Goal: Transaction & Acquisition: Purchase product/service

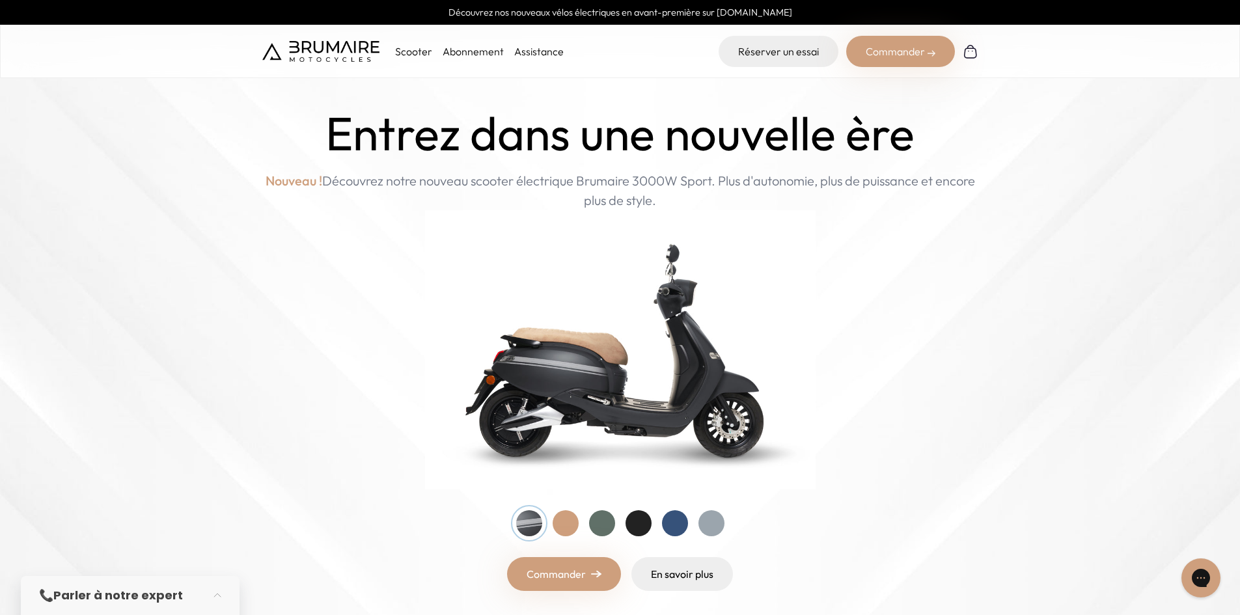
click at [601, 523] on div at bounding box center [602, 523] width 26 height 26
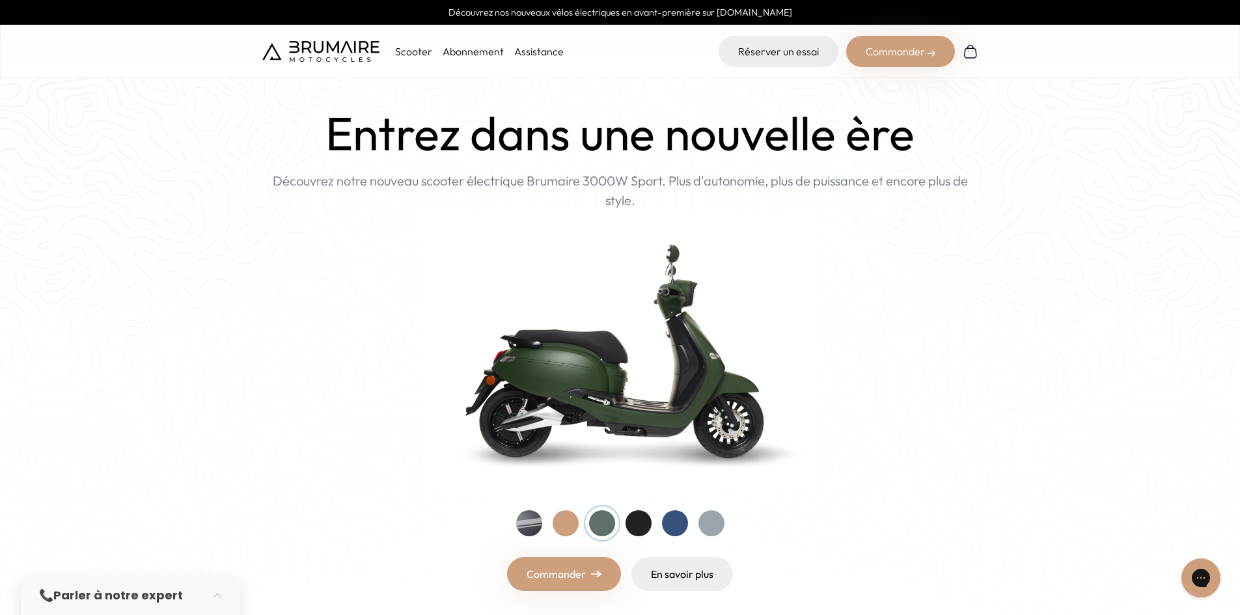
click at [639, 530] on div at bounding box center [638, 523] width 26 height 26
click at [660, 534] on div at bounding box center [620, 523] width 208 height 26
click at [676, 528] on div at bounding box center [675, 523] width 26 height 26
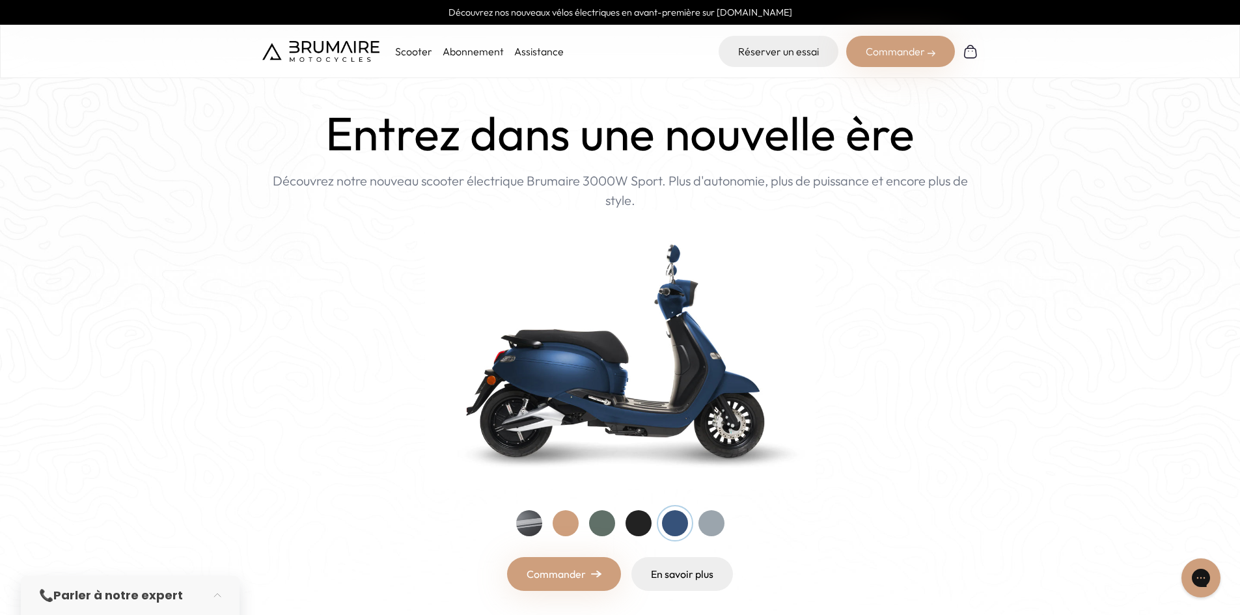
click at [705, 528] on div at bounding box center [711, 523] width 26 height 26
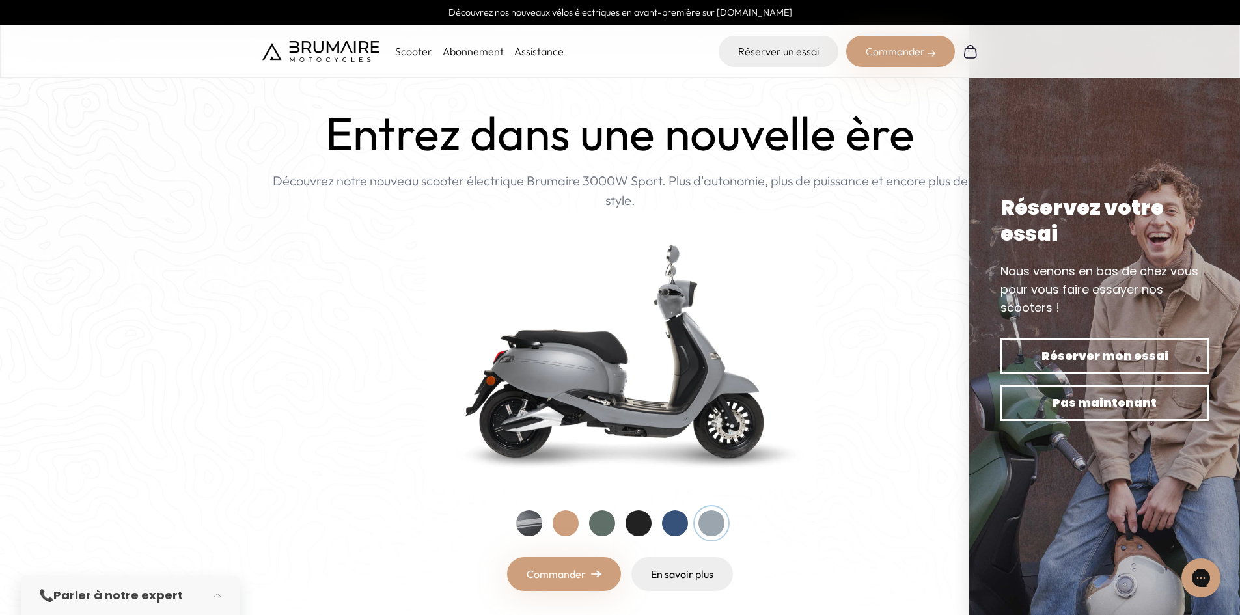
click at [534, 521] on div at bounding box center [529, 523] width 26 height 26
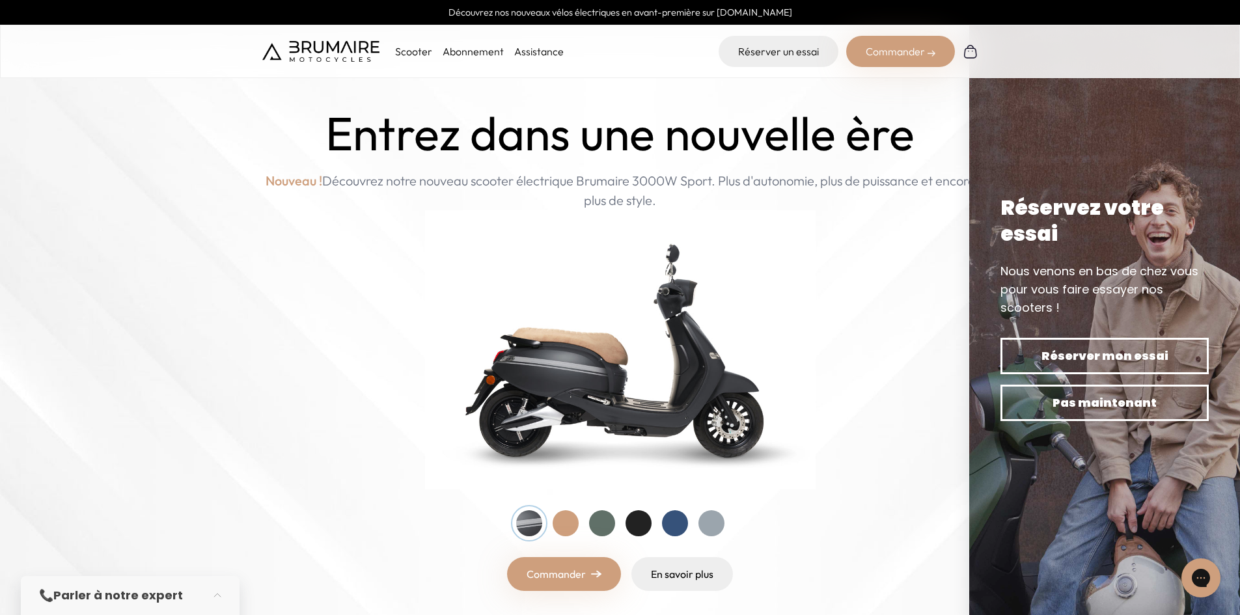
click at [554, 523] on div at bounding box center [565, 523] width 26 height 26
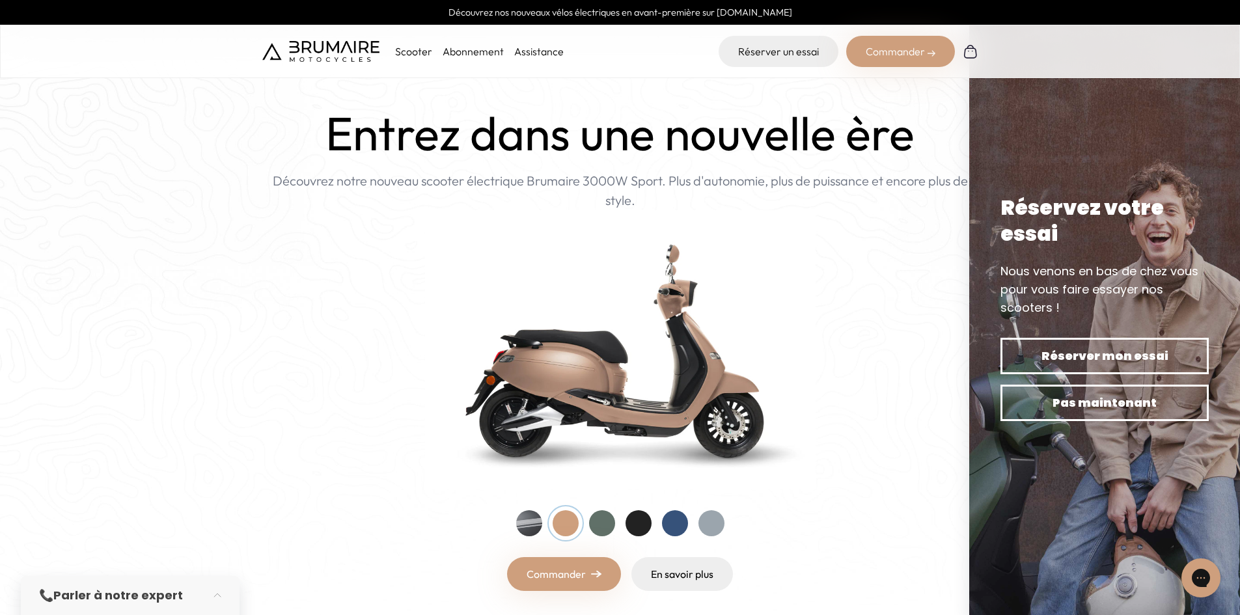
click at [609, 527] on div at bounding box center [602, 523] width 26 height 26
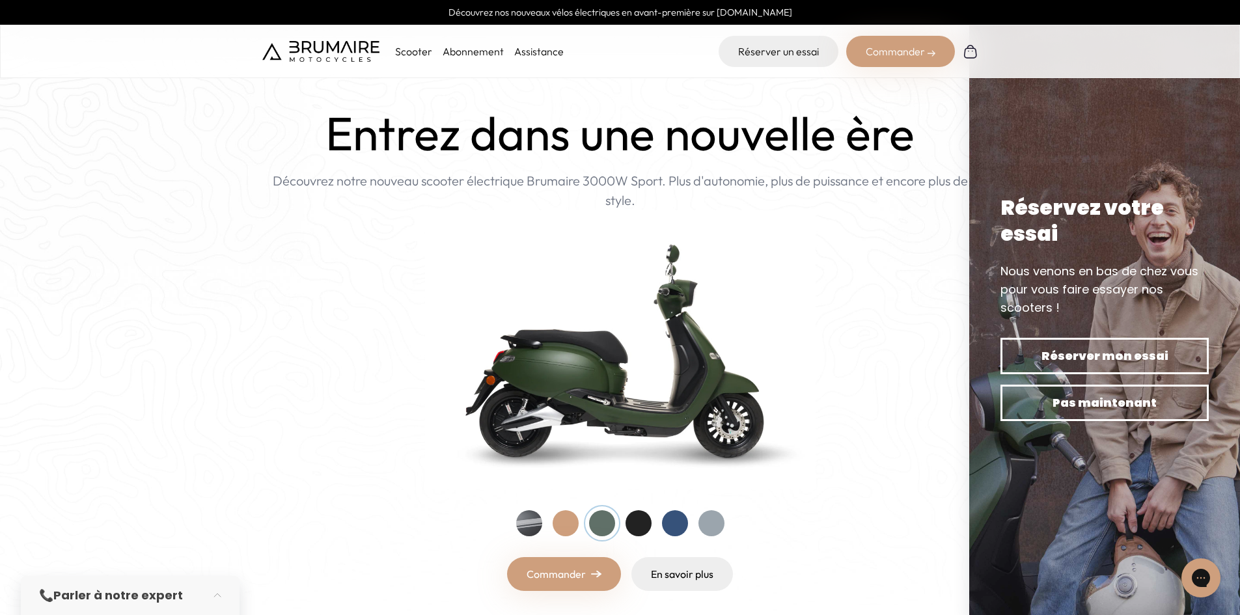
click at [634, 521] on div at bounding box center [638, 523] width 26 height 26
click at [669, 523] on div at bounding box center [675, 523] width 26 height 26
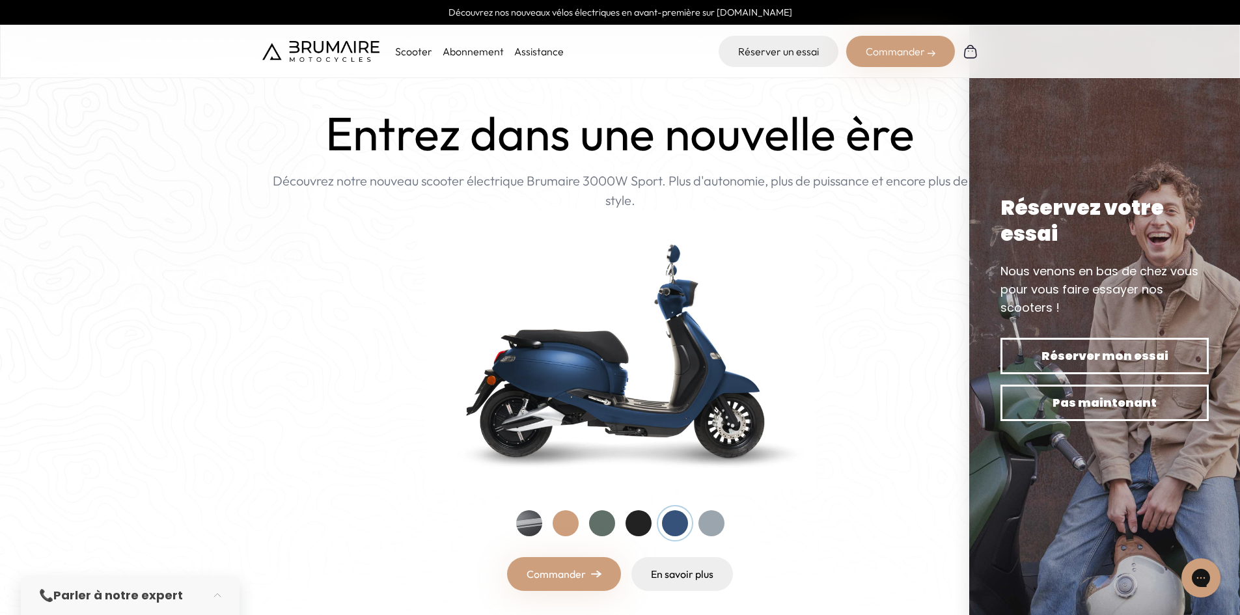
click at [735, 525] on div "Entrez dans une nouvelle ère Nouveau ! Découvrez notre nouveau scooter électriq…" at bounding box center [620, 349] width 716 height 484
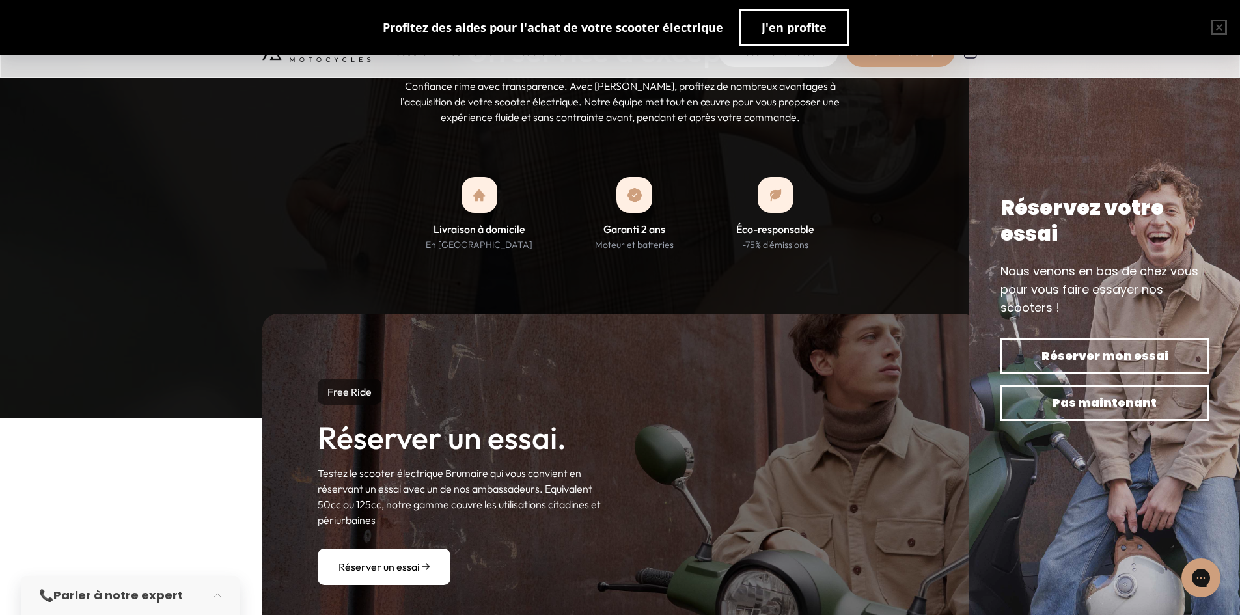
scroll to position [1106, 0]
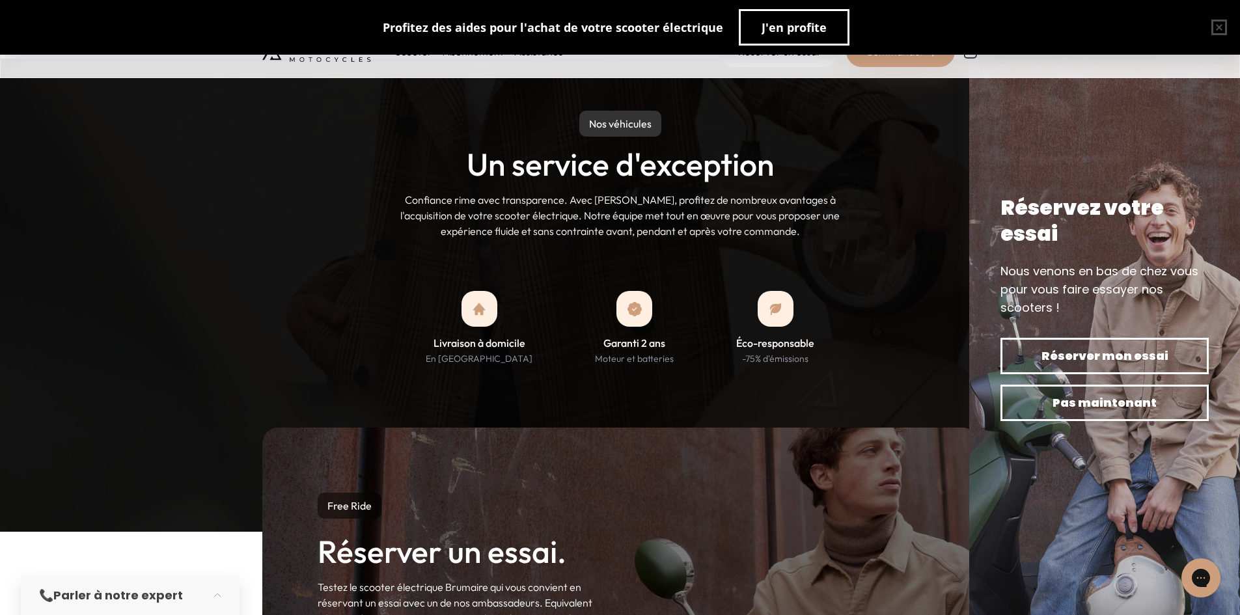
click at [828, 112] on div "Nos véhicules Un service d'exception Confiance rime avec transparence. Avec Bru…" at bounding box center [620, 175] width 716 height 128
click at [344, 76] on div "Scooter Abonnement Assistance Réserver un essai Commander" at bounding box center [620, 51] width 1240 height 53
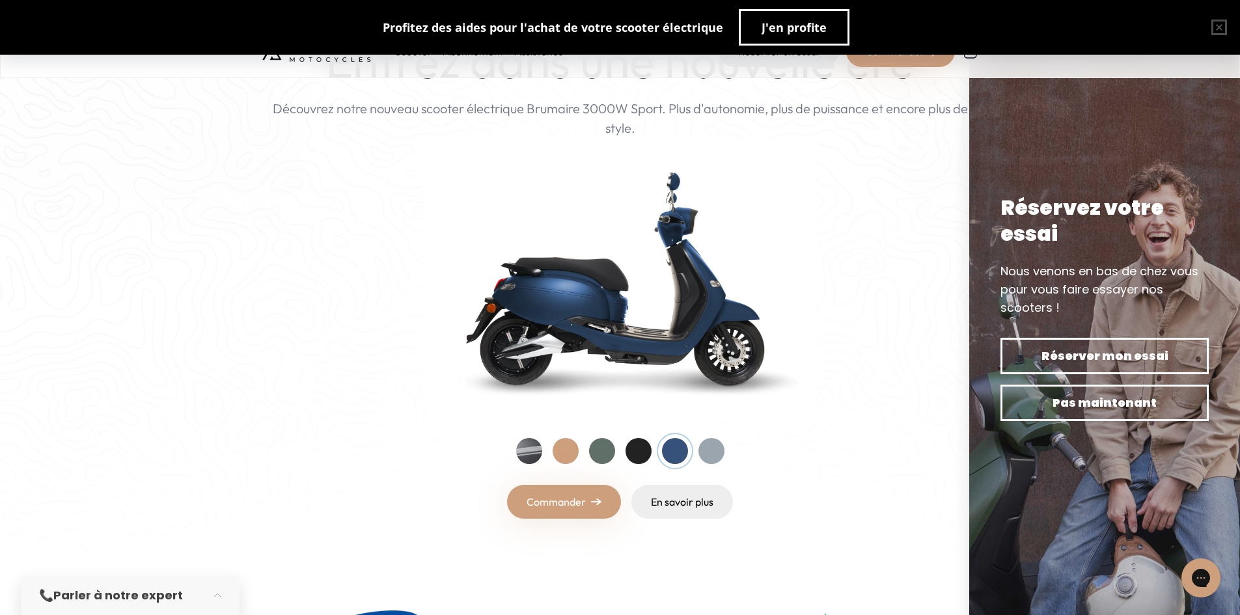
scroll to position [0, 0]
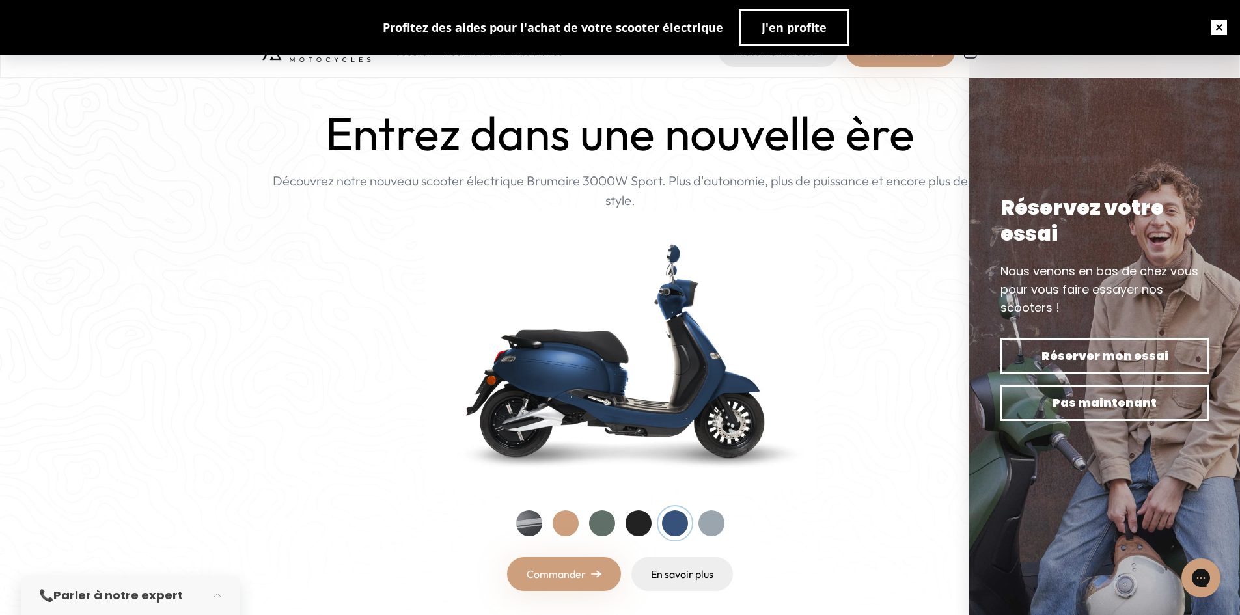
click at [1223, 28] on button "button" at bounding box center [1219, 28] width 42 height 42
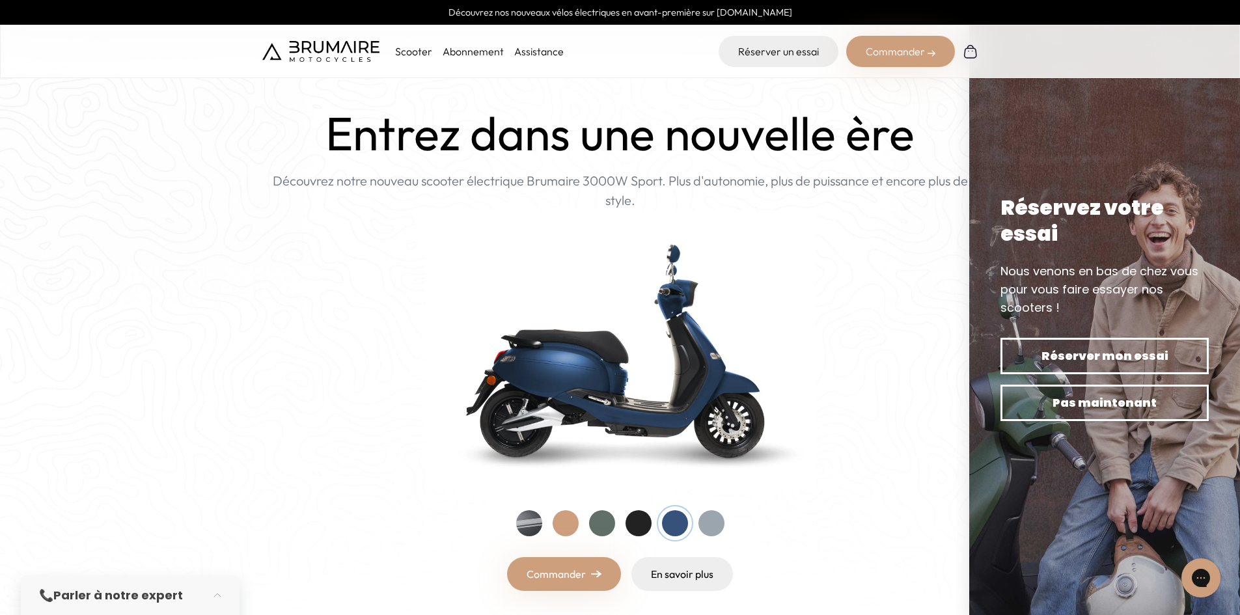
click at [425, 55] on p "Scooter" at bounding box center [413, 52] width 37 height 16
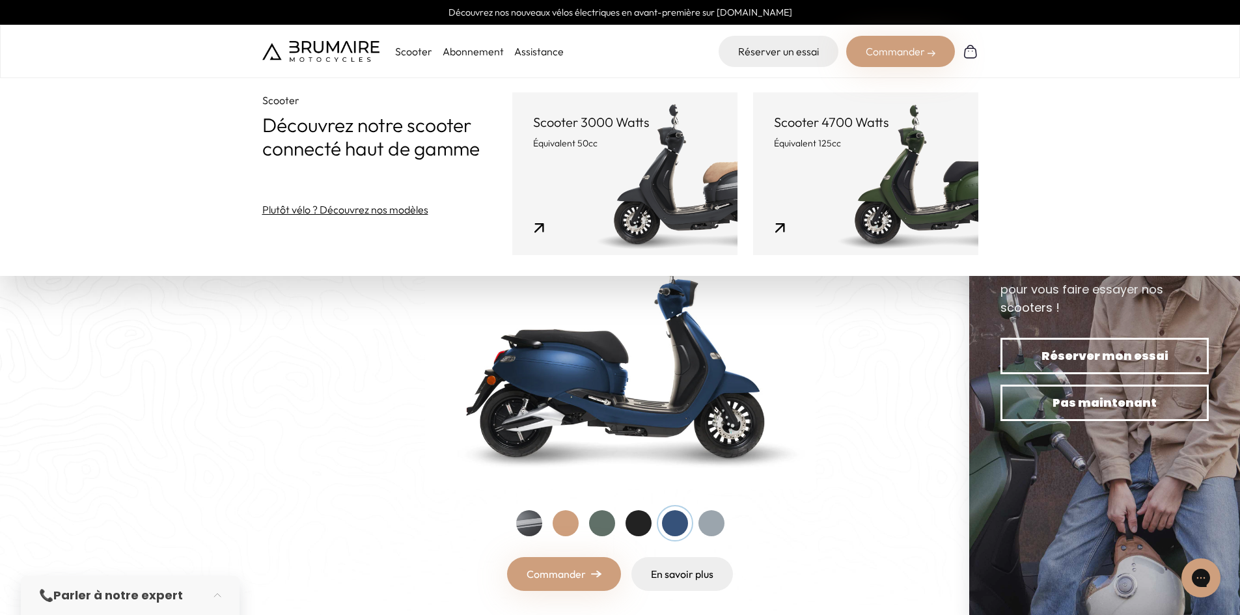
click at [612, 166] on link "Scooter 3000 Watts Équivalent 50cc" at bounding box center [624, 173] width 225 height 163
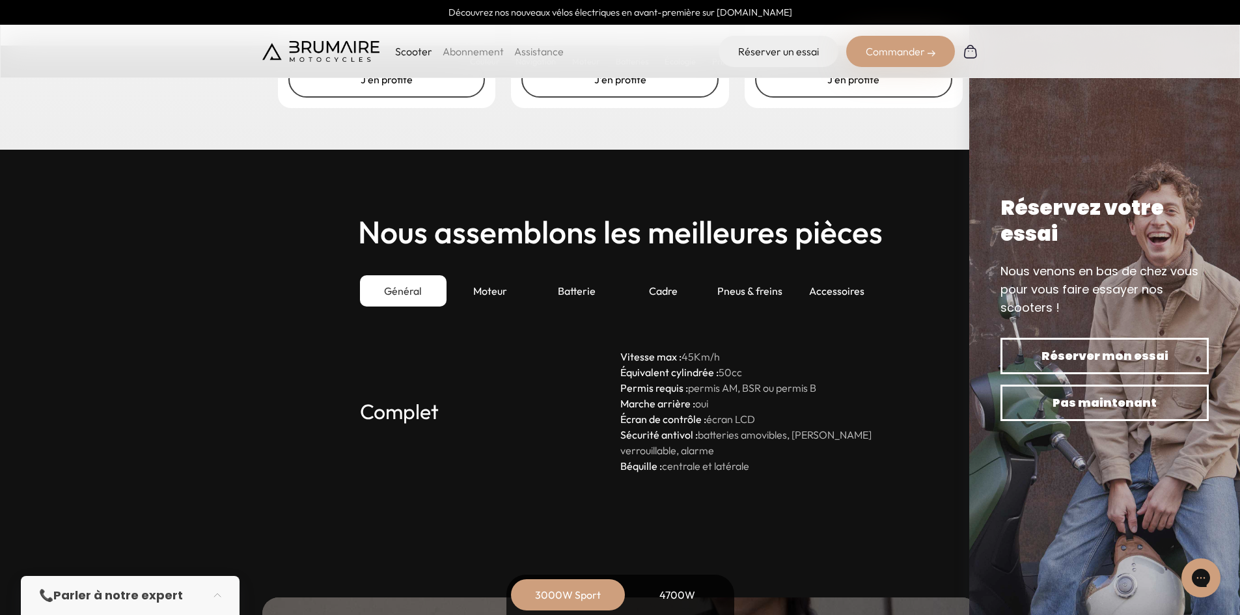
scroll to position [3449, 0]
